Goal: Task Accomplishment & Management: Manage account settings

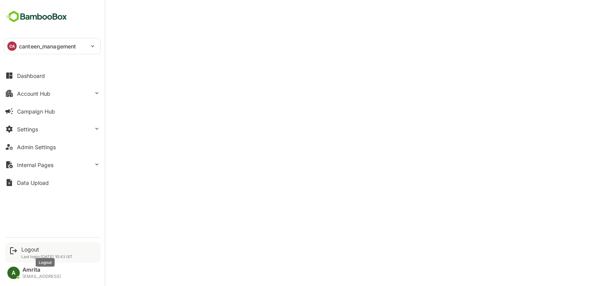
click at [36, 249] on div "Logout" at bounding box center [46, 249] width 51 height 7
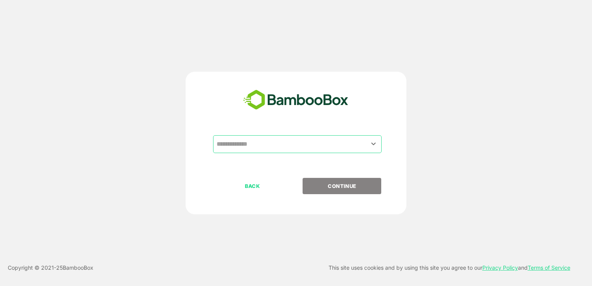
click at [271, 146] on input "text" at bounding box center [298, 144] width 166 height 15
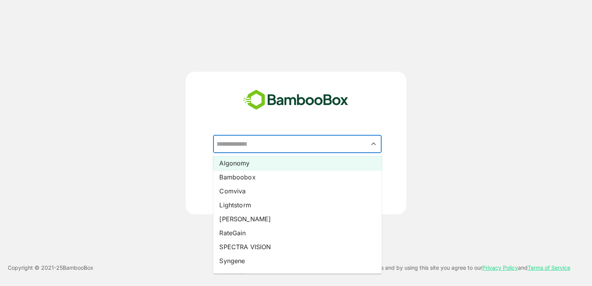
click at [249, 164] on li "Algonomy" at bounding box center [297, 163] width 169 height 14
type input "********"
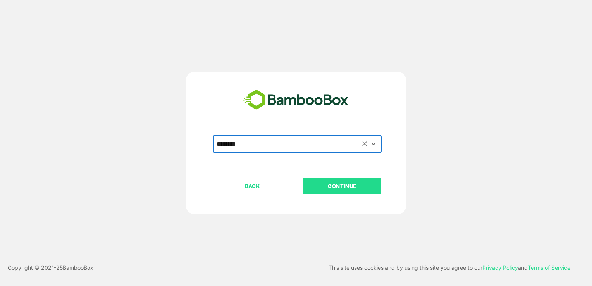
click at [346, 189] on p "CONTINUE" at bounding box center [343, 186] width 78 height 9
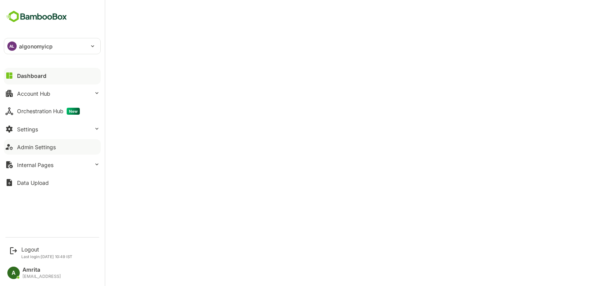
click at [25, 149] on div "Admin Settings" at bounding box center [36, 147] width 39 height 7
